Goal: Check status: Check status

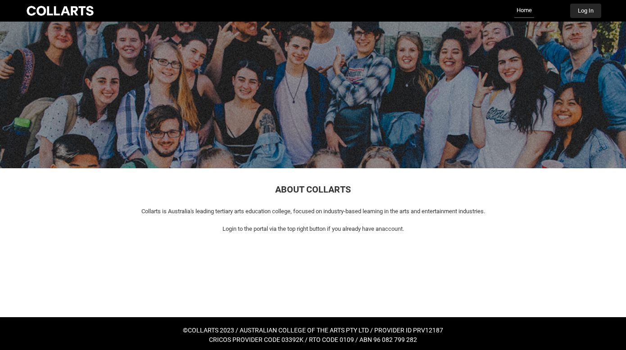
click at [582, 13] on button "Log In" at bounding box center [585, 11] width 31 height 14
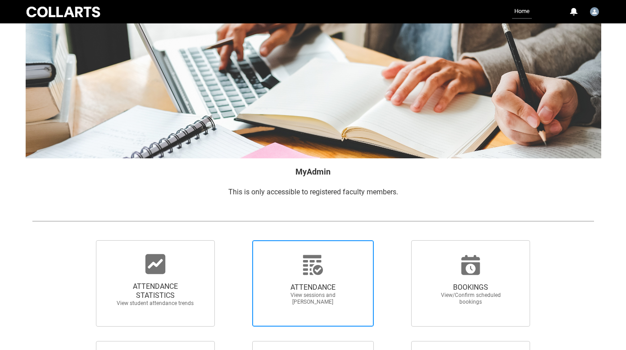
click at [321, 284] on span "ATTENDANCE" at bounding box center [312, 287] width 79 height 9
click at [237, 240] on input "ATTENDANCE View sessions and [PERSON_NAME]" at bounding box center [236, 240] width 0 height 0
radio input "true"
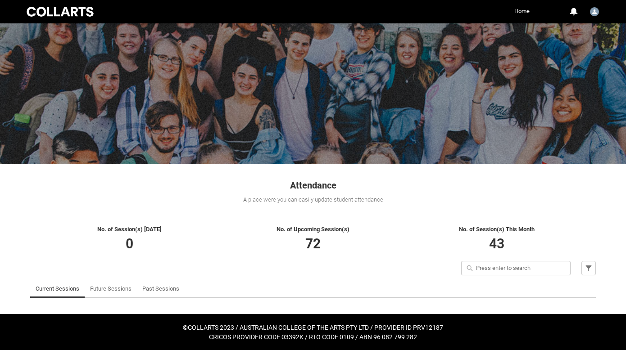
scroll to position [4, 0]
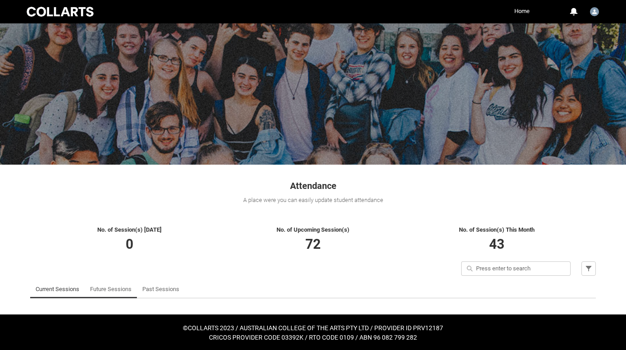
click at [110, 290] on link "Future Sessions" at bounding box center [110, 290] width 41 height 18
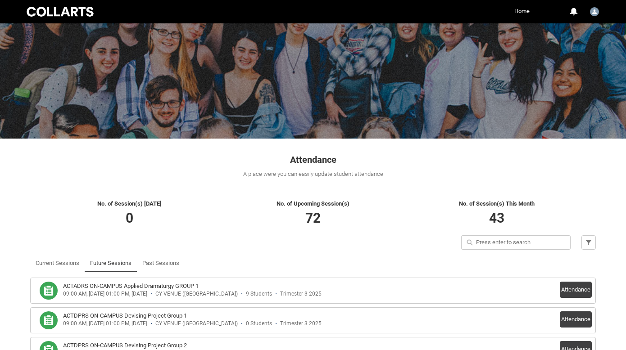
scroll to position [61, 0]
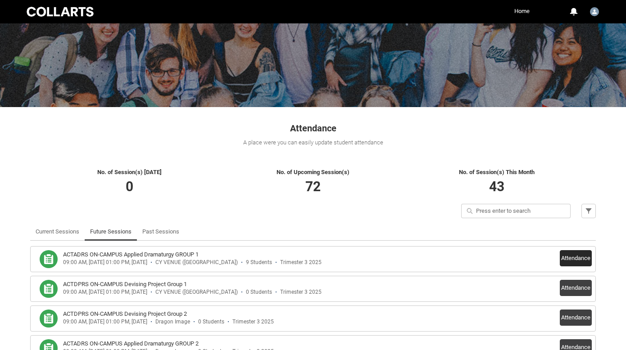
click at [572, 255] on button "Attendance" at bounding box center [576, 258] width 32 height 16
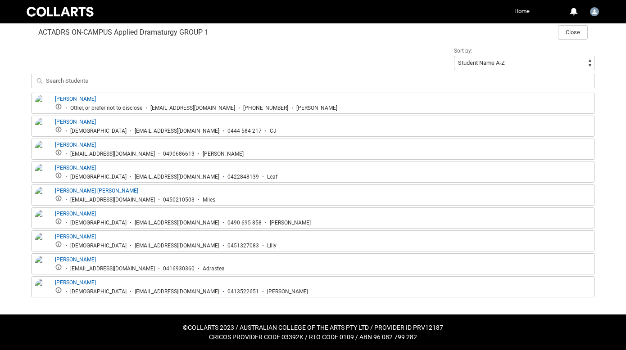
scroll to position [299, 0]
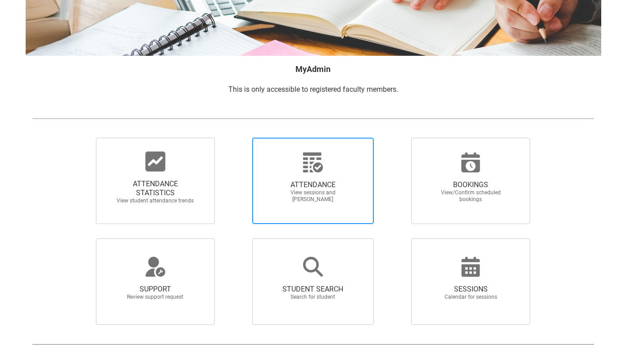
scroll to position [110, 0]
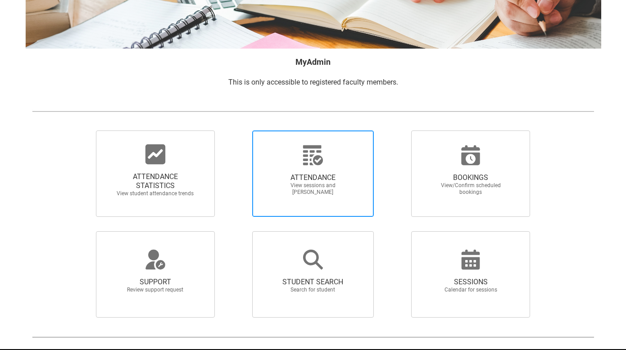
click at [304, 181] on span "ATTENDANCE" at bounding box center [312, 177] width 79 height 9
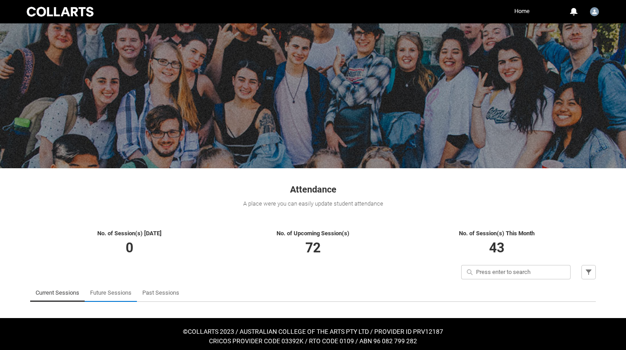
click at [125, 294] on link "Future Sessions" at bounding box center [110, 293] width 41 height 18
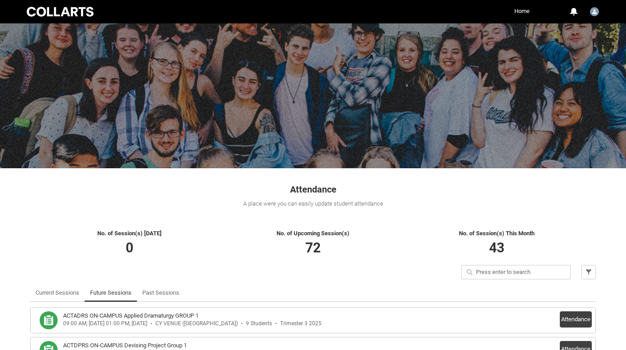
scroll to position [161, 0]
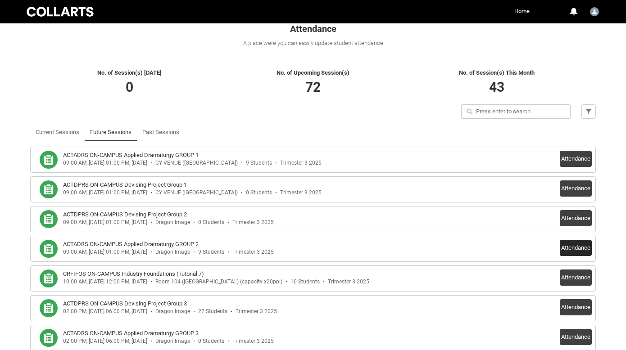
click at [575, 249] on button "Attendance" at bounding box center [576, 248] width 32 height 16
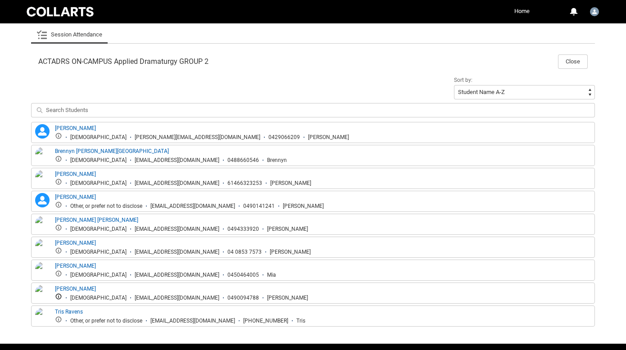
scroll to position [251, 0]
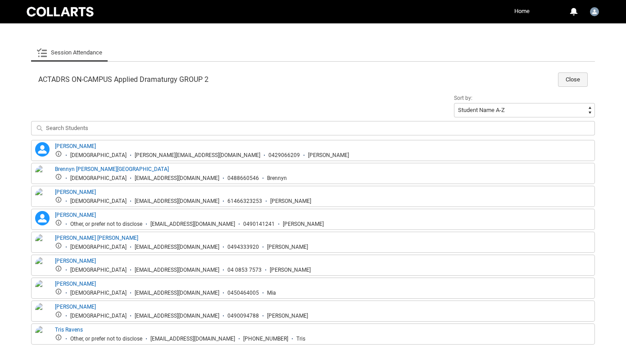
click at [572, 79] on button "Close" at bounding box center [573, 79] width 30 height 14
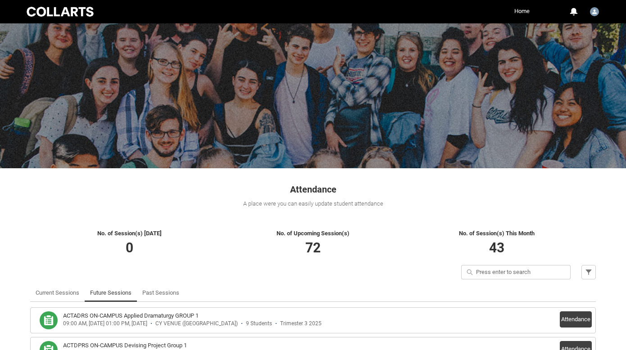
scroll to position [0, 0]
